Goal: Information Seeking & Learning: Learn about a topic

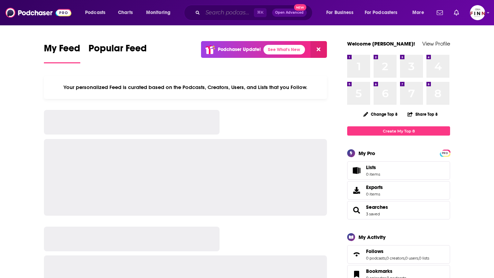
click at [235, 8] on input "Search podcasts, credits, & more..." at bounding box center [228, 12] width 51 height 11
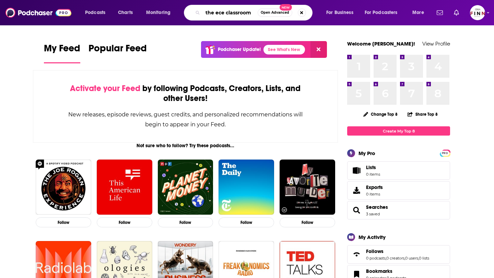
type input "the ece classroom"
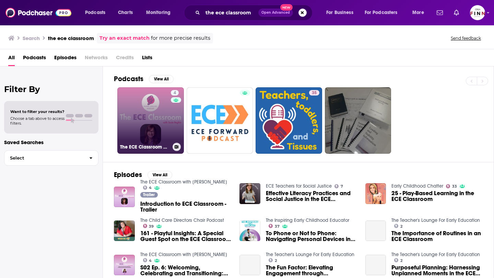
click at [154, 115] on link "4 The ECE Classroom with [PERSON_NAME]" at bounding box center [150, 120] width 67 height 67
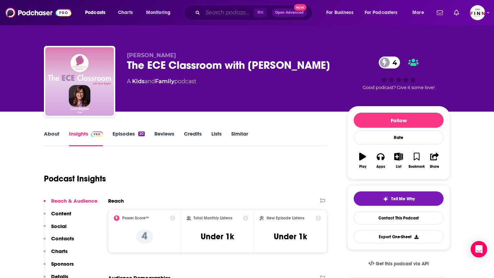
click at [215, 14] on input "Search podcasts, credits, & more..." at bounding box center [228, 12] width 51 height 11
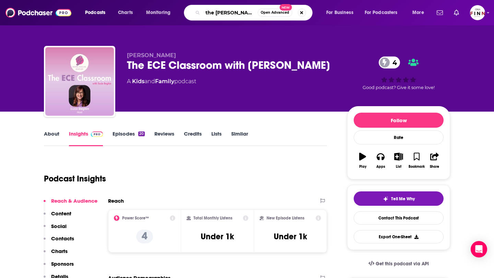
type input "the [PERSON_NAME] podcast"
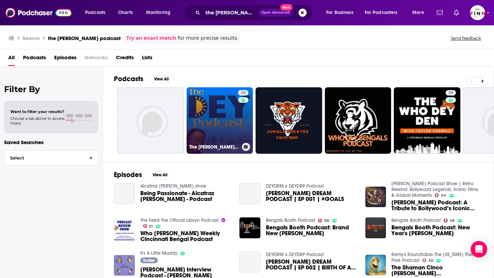
click at [216, 124] on link "20 The [PERSON_NAME] Podcast with [PERSON_NAME]" at bounding box center [220, 120] width 67 height 67
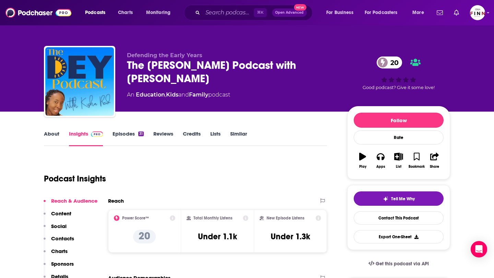
click at [57, 136] on link "About" at bounding box center [51, 139] width 15 height 16
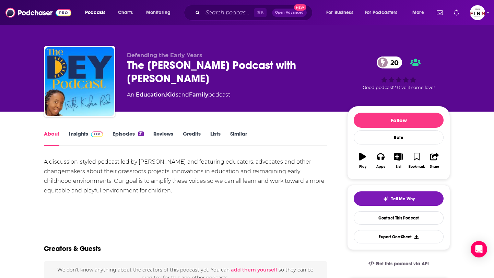
click at [118, 133] on link "Episodes 31" at bounding box center [127, 139] width 31 height 16
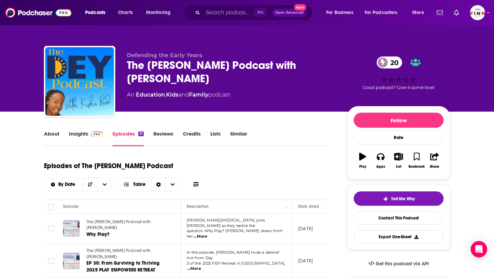
click at [86, 132] on link "Insights" at bounding box center [86, 139] width 34 height 16
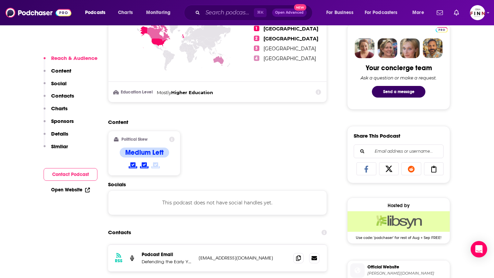
scroll to position [367, 0]
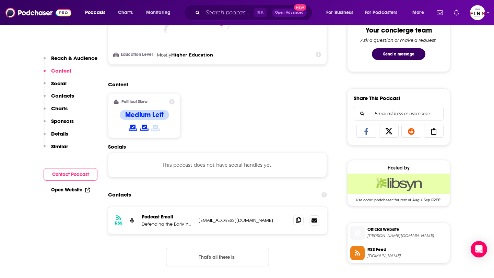
click at [297, 221] on icon at bounding box center [298, 220] width 5 height 5
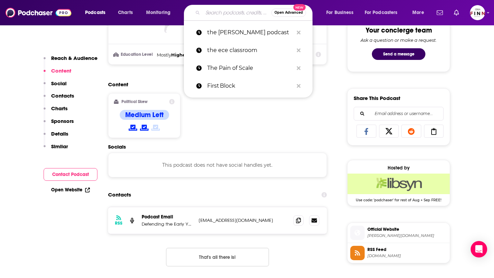
click at [224, 13] on input "Search podcasts, credits, & more..." at bounding box center [237, 12] width 69 height 11
paste input "The Play Based Learning Podcast"
type input "The Play Based Learning Podcast"
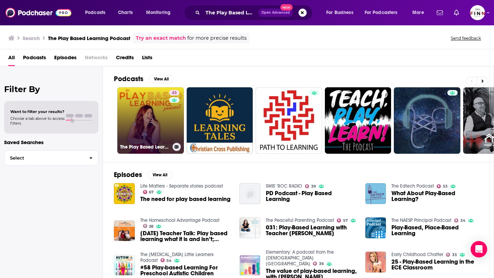
click at [152, 114] on link "43 The Play Based Learning Podcast" at bounding box center [150, 120] width 67 height 67
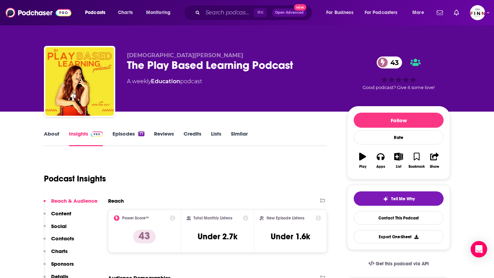
click at [126, 134] on link "Episodes 77" at bounding box center [128, 139] width 32 height 16
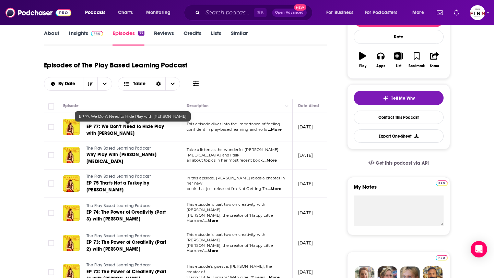
click at [161, 128] on span "EP 77: We Don’t Need to Hide Play with [PERSON_NAME]" at bounding box center [125, 130] width 78 height 13
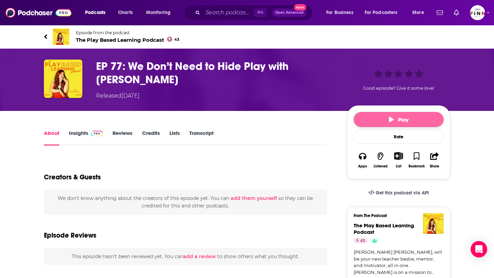
click at [391, 118] on icon "button" at bounding box center [391, 119] width 5 height 5
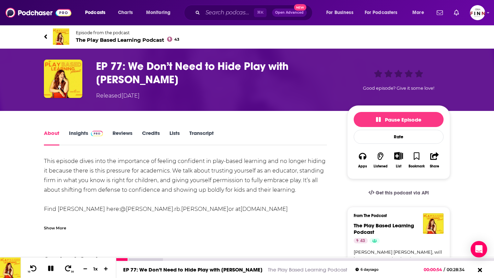
click at [50, 269] on icon at bounding box center [50, 268] width 5 height 5
click at [44, 34] on icon at bounding box center [45, 36] width 3 height 7
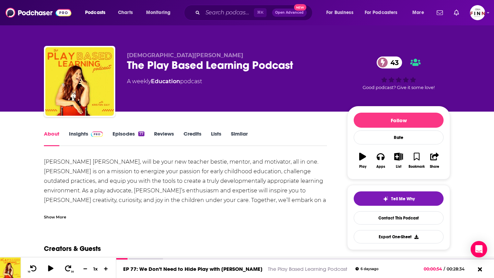
click at [78, 135] on link "Insights" at bounding box center [86, 139] width 34 height 16
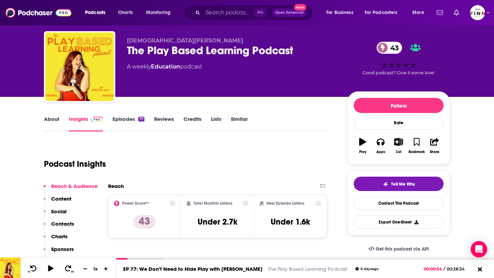
scroll to position [23, 0]
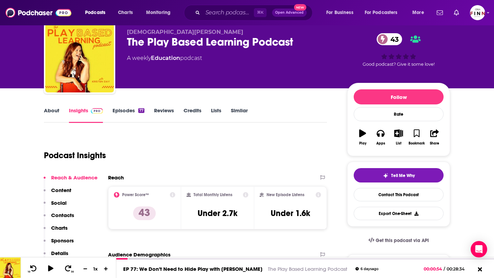
click at [129, 108] on link "Episodes 77" at bounding box center [128, 115] width 32 height 16
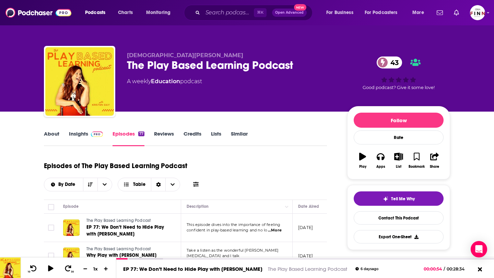
click at [80, 130] on div "About Insights Episodes 77 Reviews Credits Lists Similar" at bounding box center [185, 138] width 283 height 17
click at [75, 137] on link "Insights" at bounding box center [86, 139] width 34 height 16
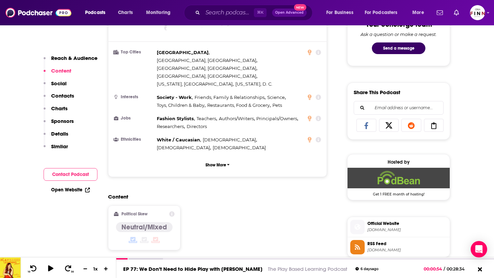
scroll to position [481, 0]
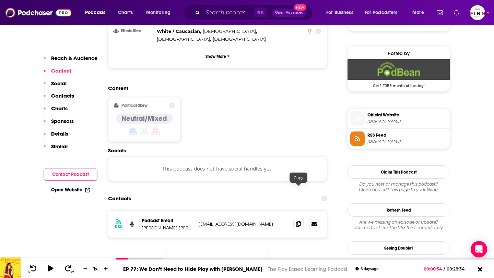
click at [298, 221] on icon at bounding box center [298, 223] width 5 height 5
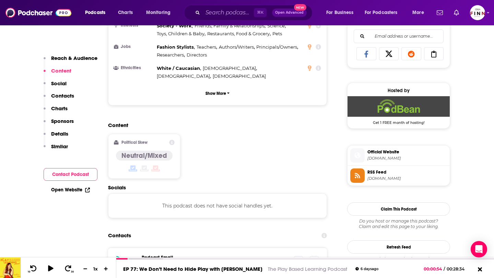
scroll to position [443, 0]
